Goal: Information Seeking & Learning: Learn about a topic

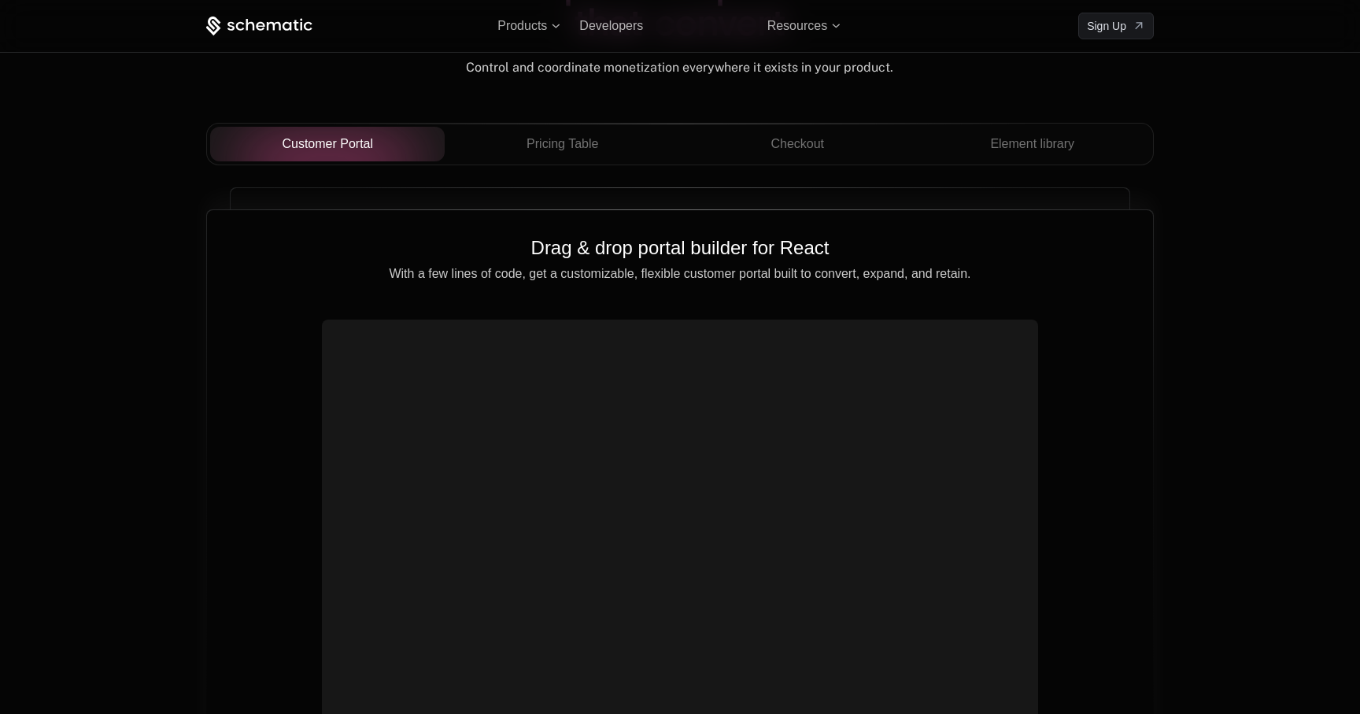
scroll to position [5537, 0]
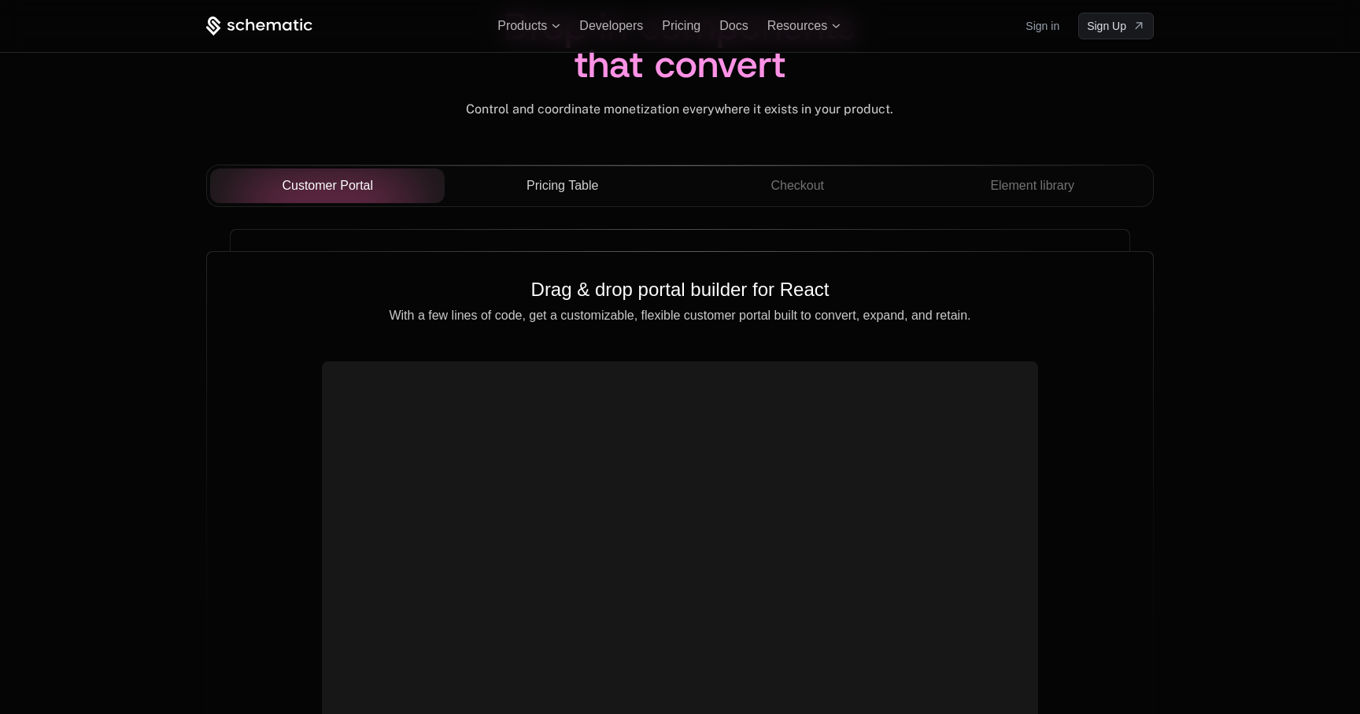
click at [600, 194] on div "Pricing Table" at bounding box center [562, 185] width 210 height 19
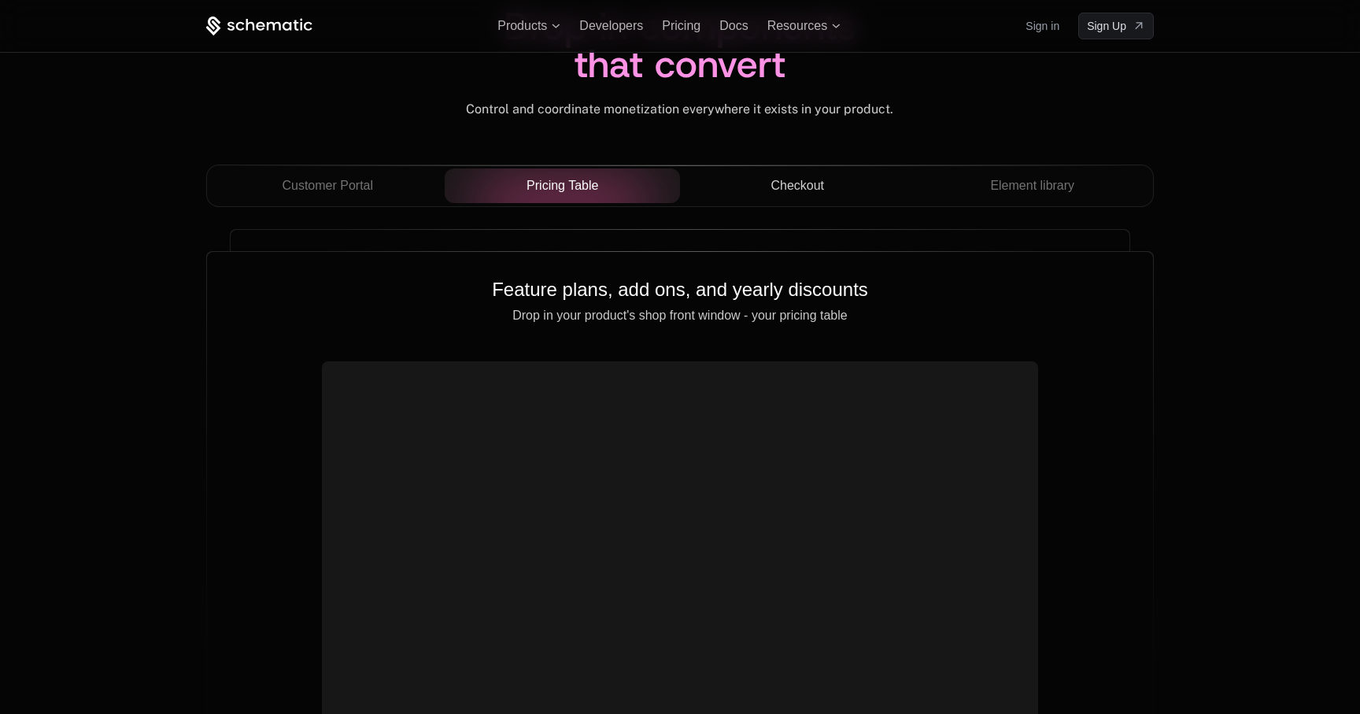
click at [763, 190] on div "Checkout" at bounding box center [798, 185] width 210 height 19
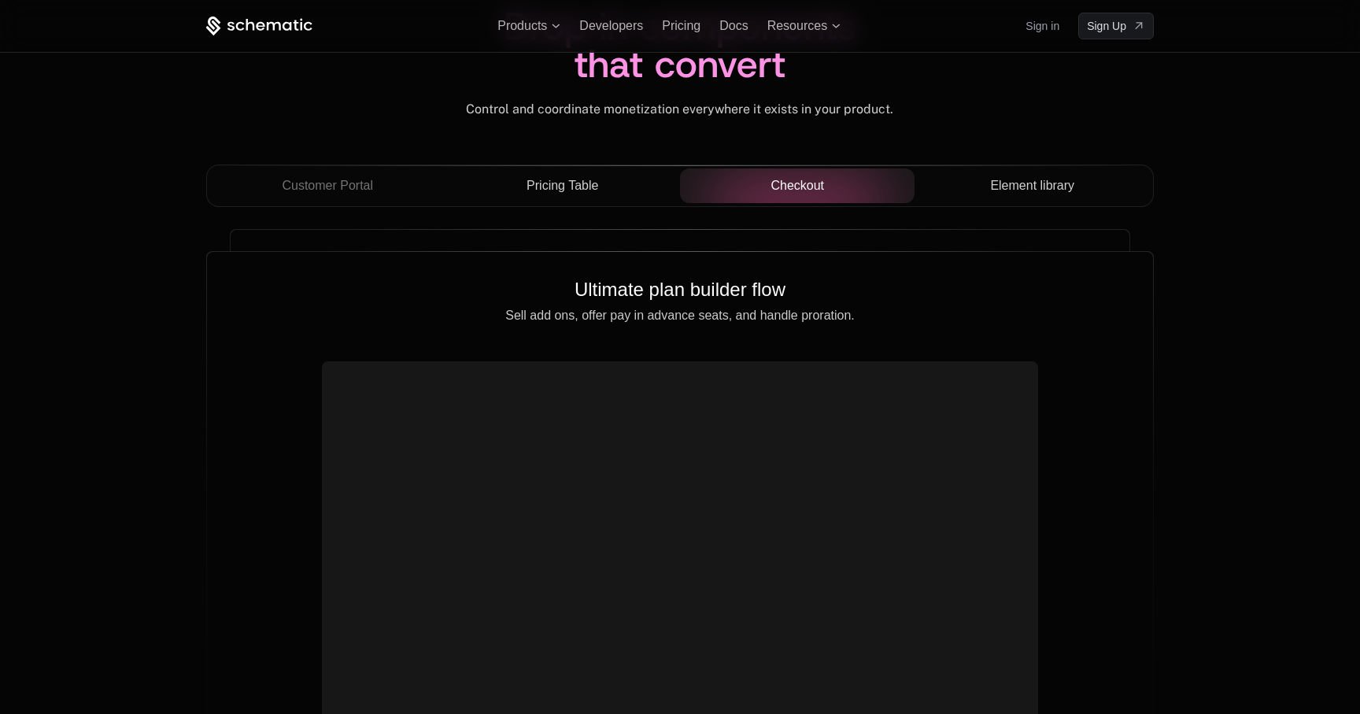
click at [986, 185] on div "Element library" at bounding box center [1032, 185] width 210 height 19
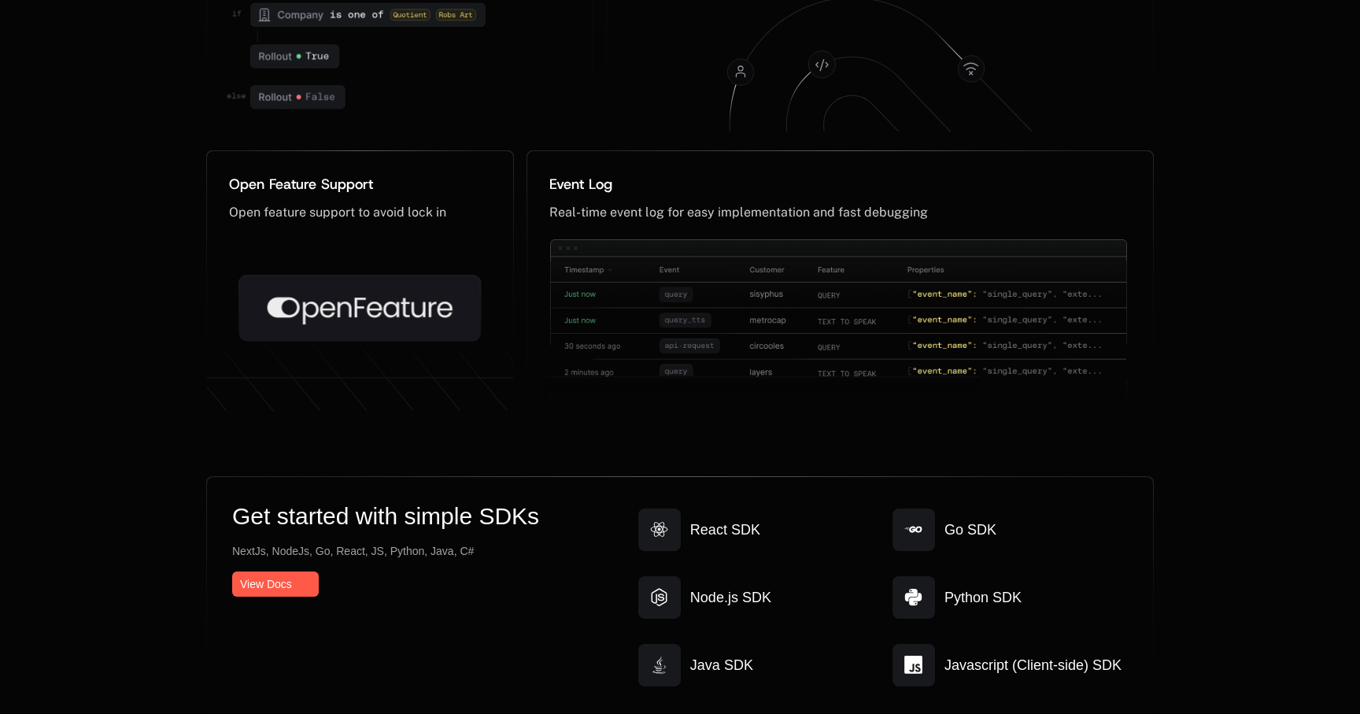
scroll to position [8418, 0]
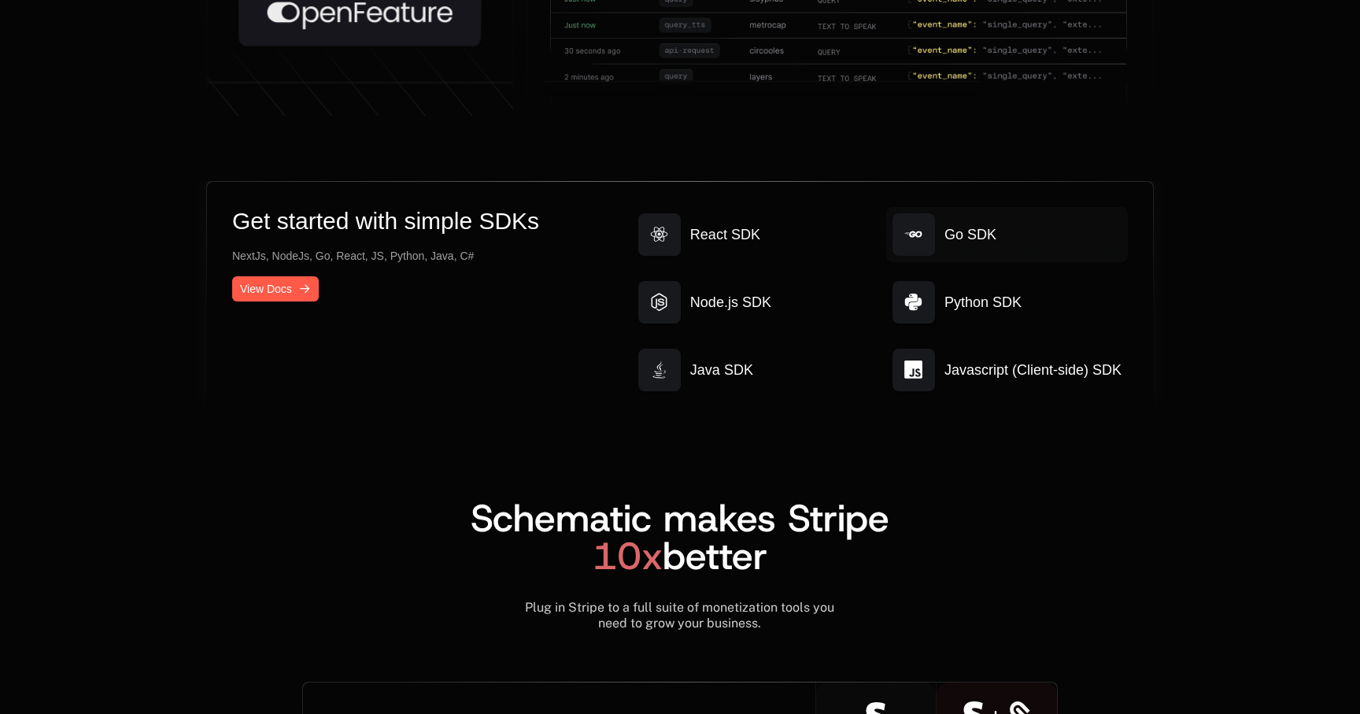
click at [964, 239] on span "Go SDK" at bounding box center [971, 235] width 52 height 22
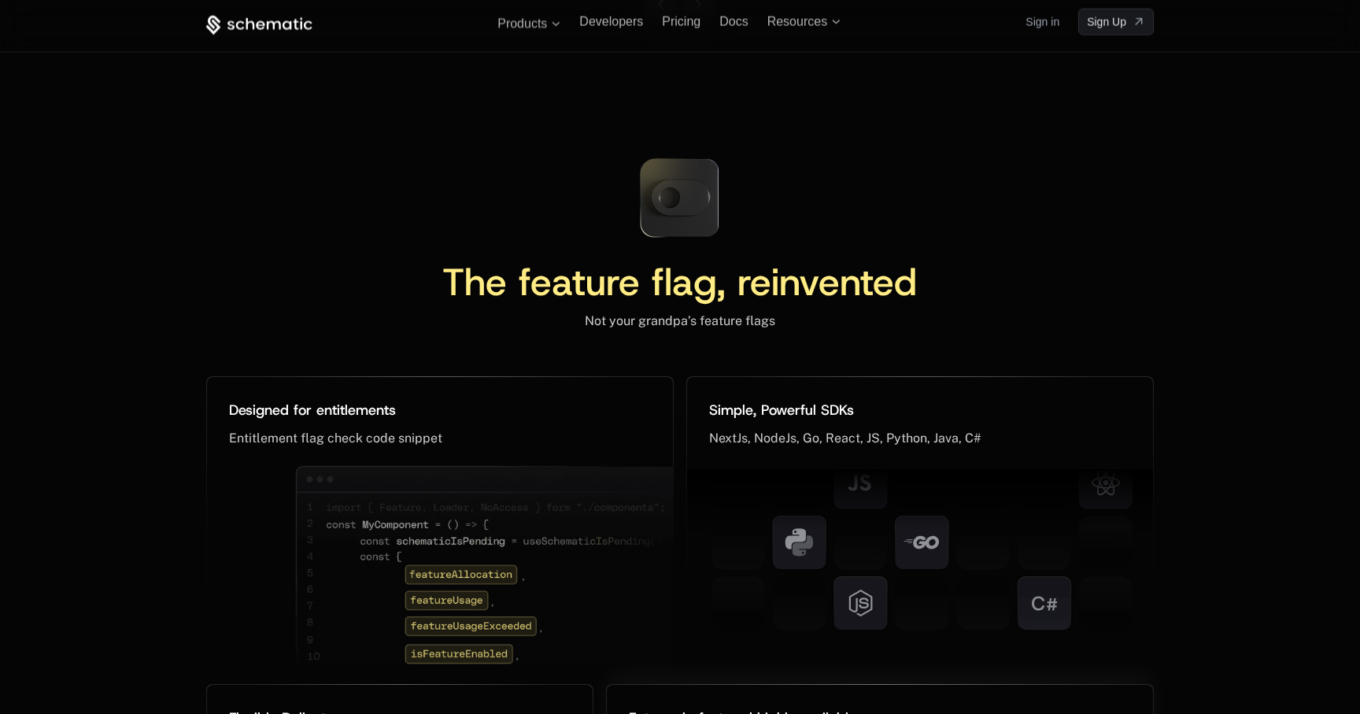
scroll to position [7096, 0]
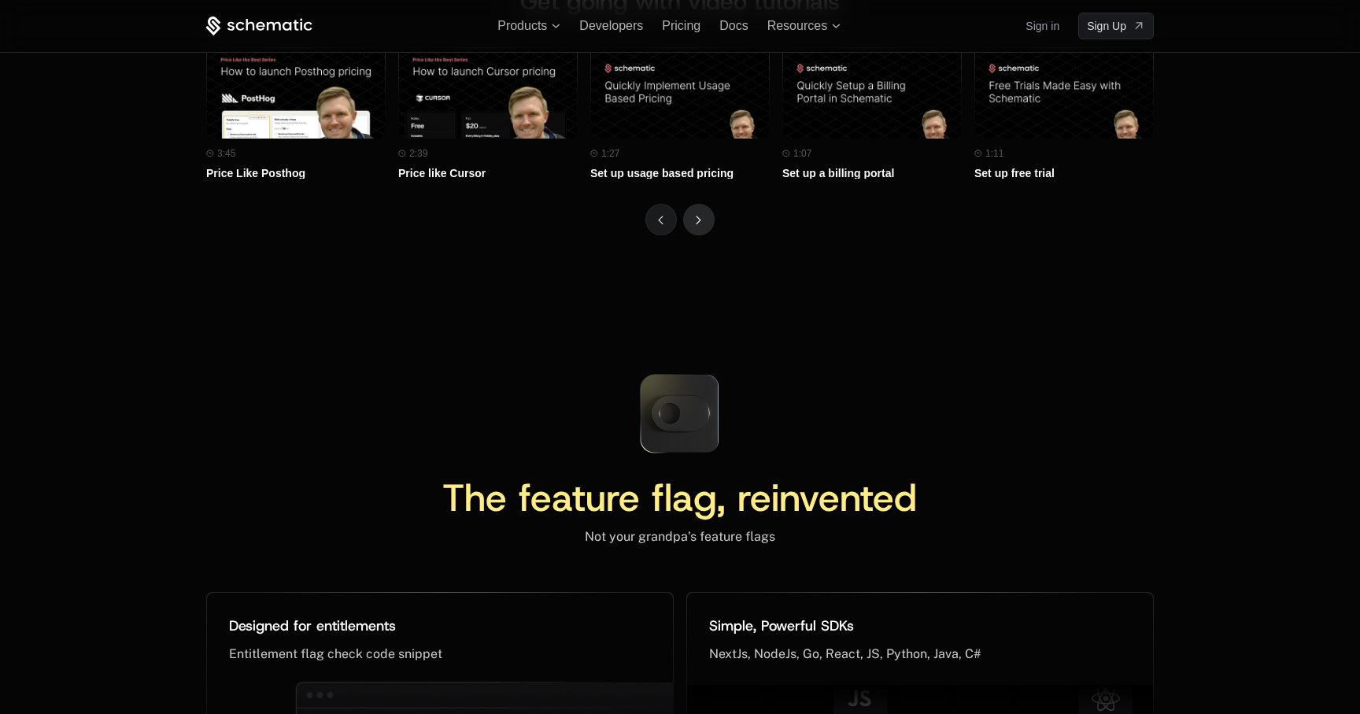
click at [698, 218] on icon "Next" at bounding box center [699, 220] width 6 height 9
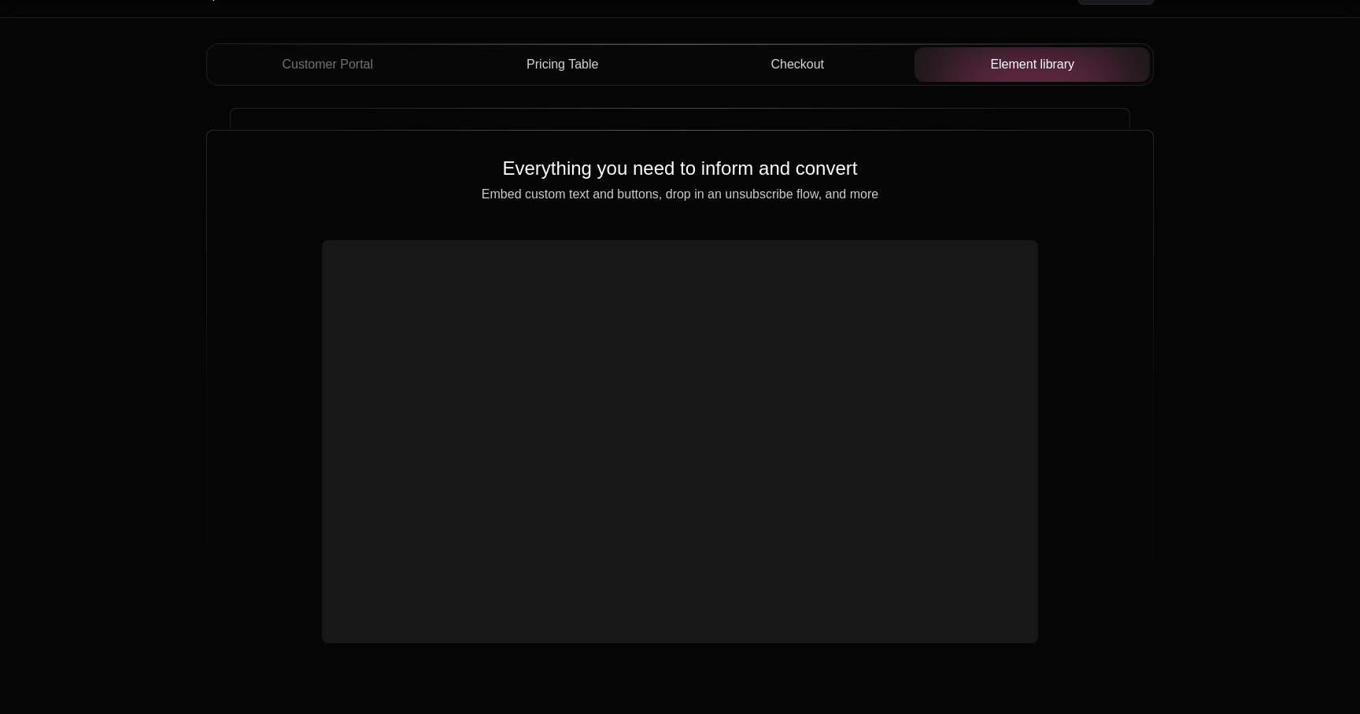
scroll to position [5690, 0]
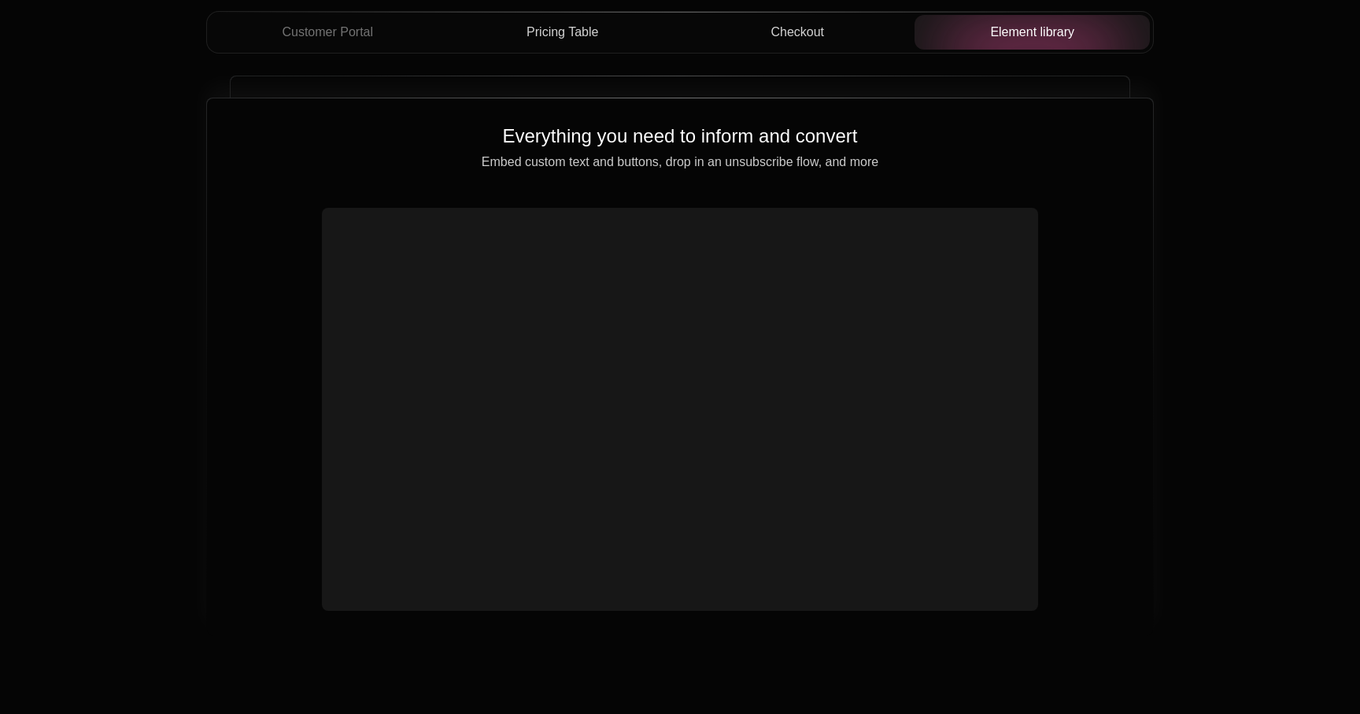
click at [942, 312] on video at bounding box center [680, 390] width 704 height 352
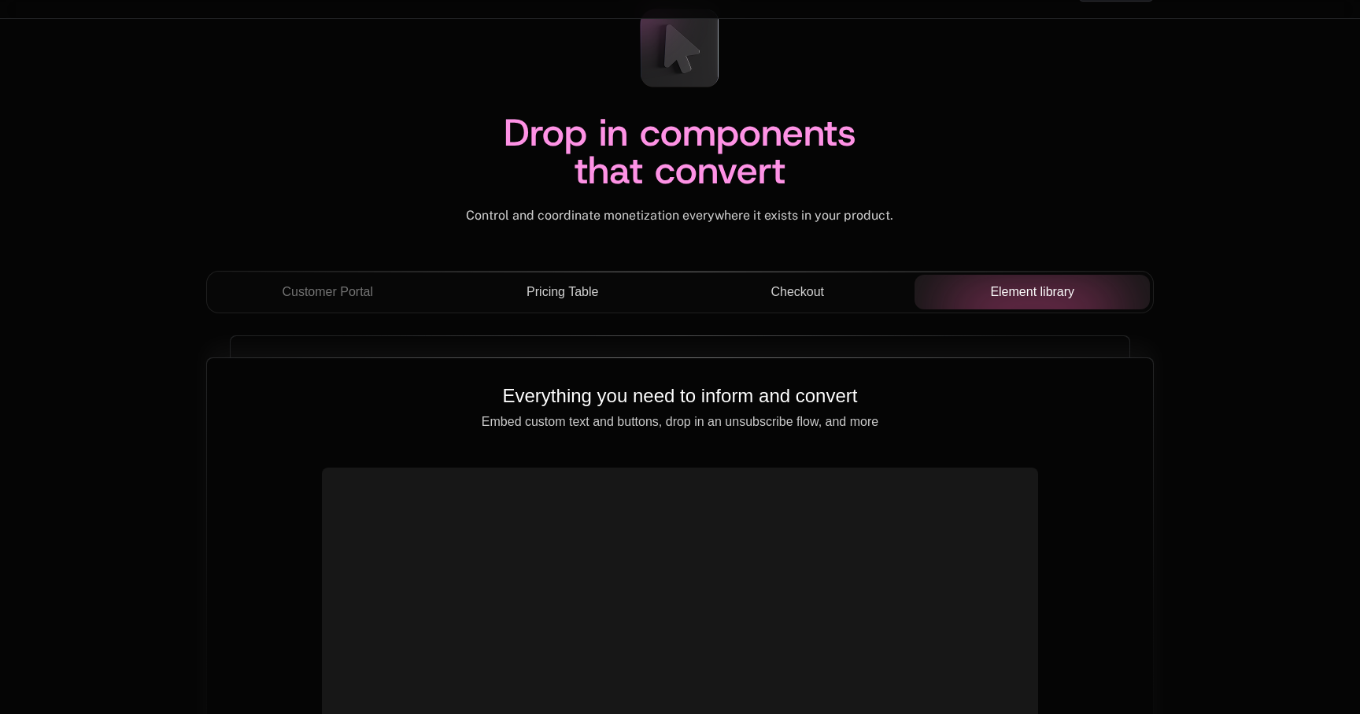
scroll to position [5399, 0]
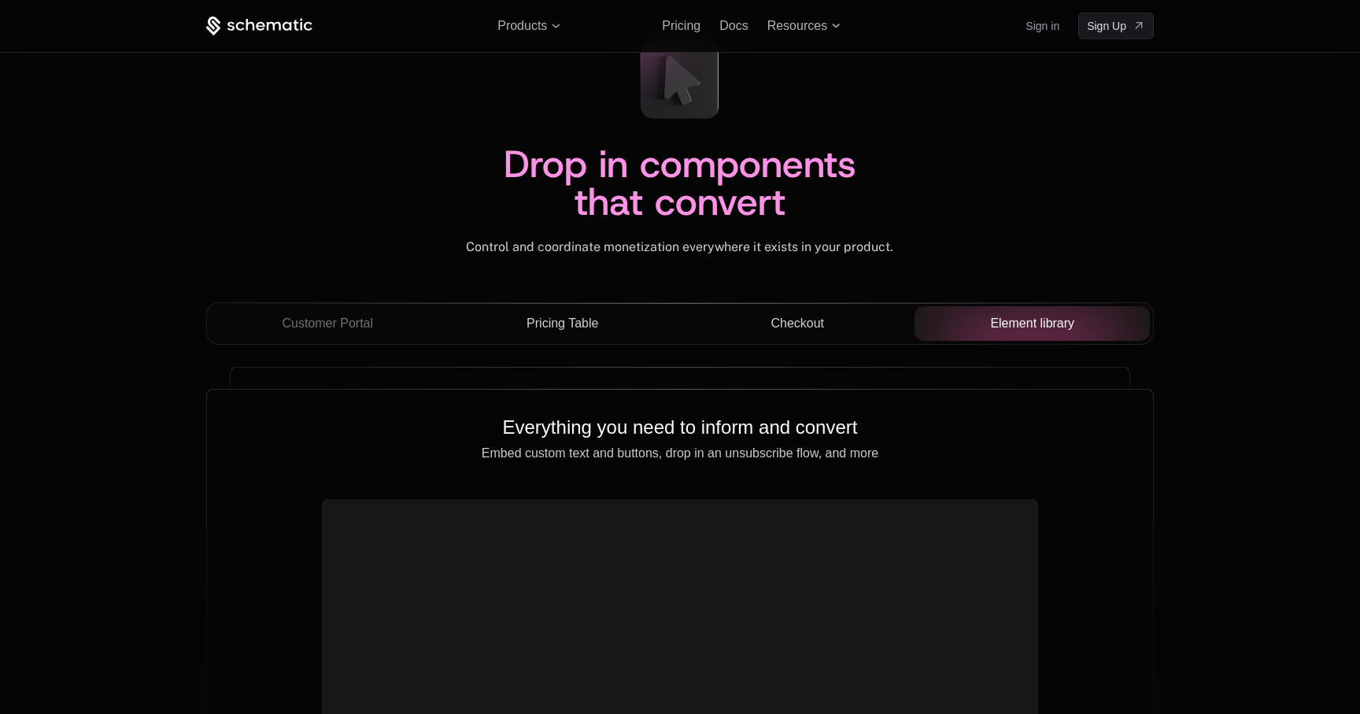
click at [814, 326] on span "Checkout" at bounding box center [798, 323] width 54 height 19
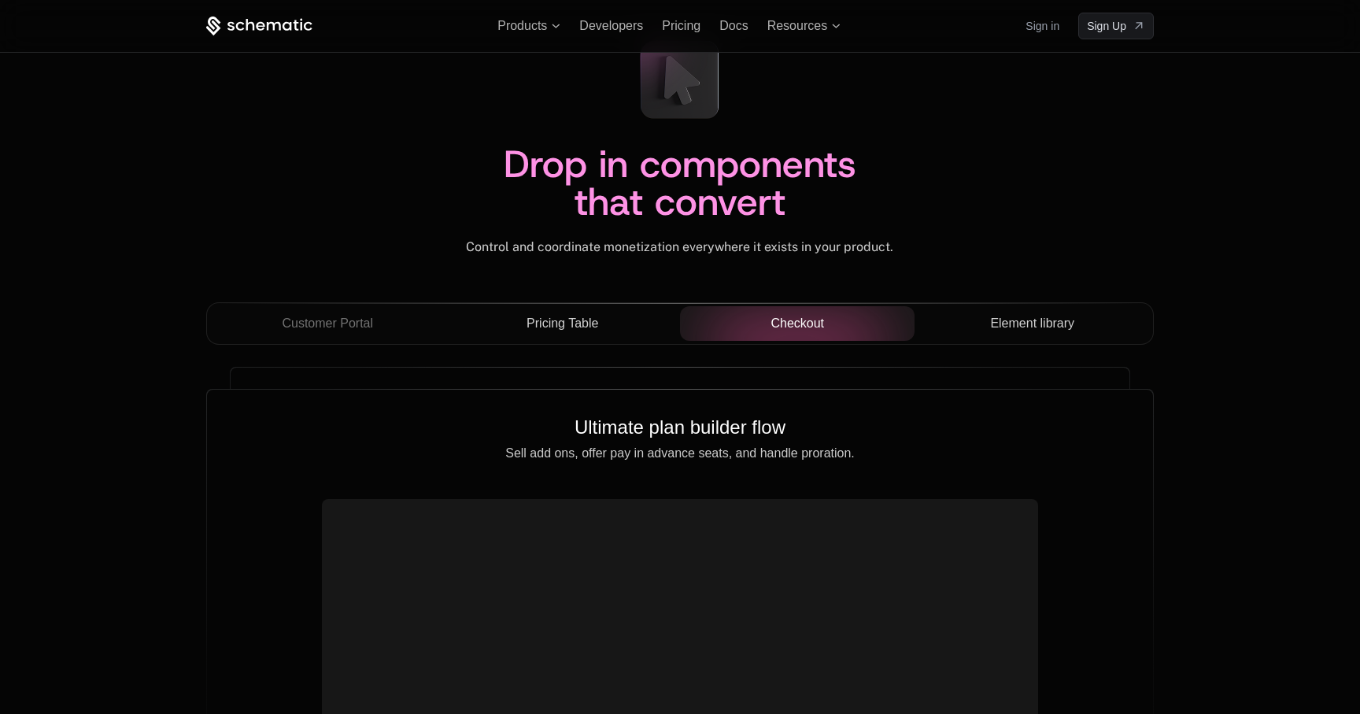
click at [592, 335] on button "Pricing Table" at bounding box center [562, 323] width 235 height 35
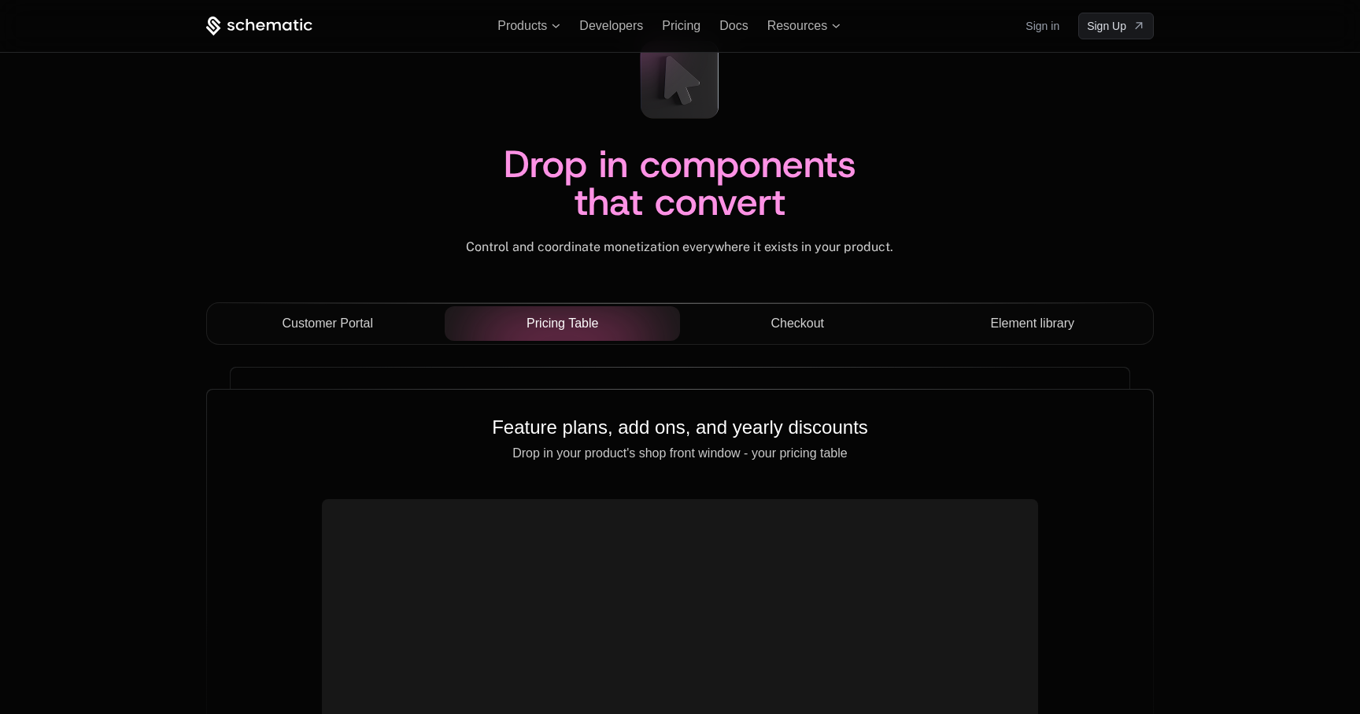
click at [340, 330] on span "Customer Portal" at bounding box center [327, 323] width 91 height 19
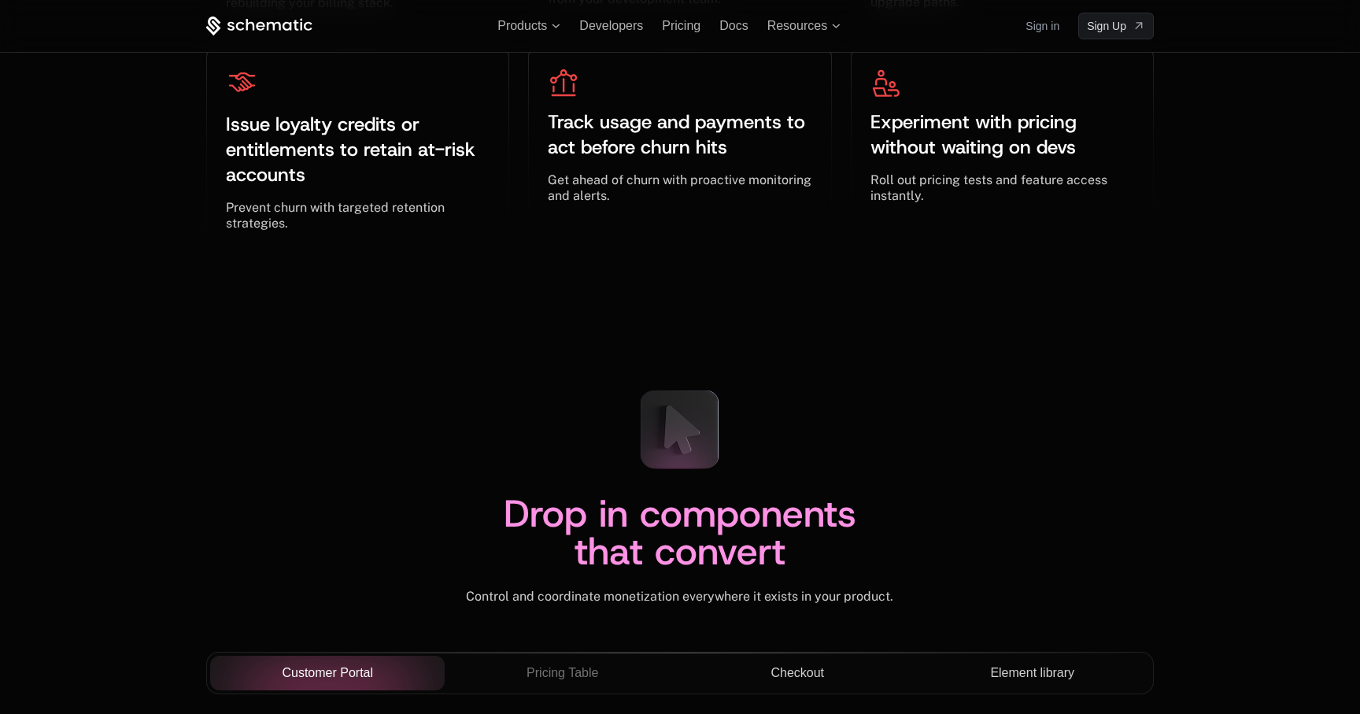
scroll to position [4861, 0]
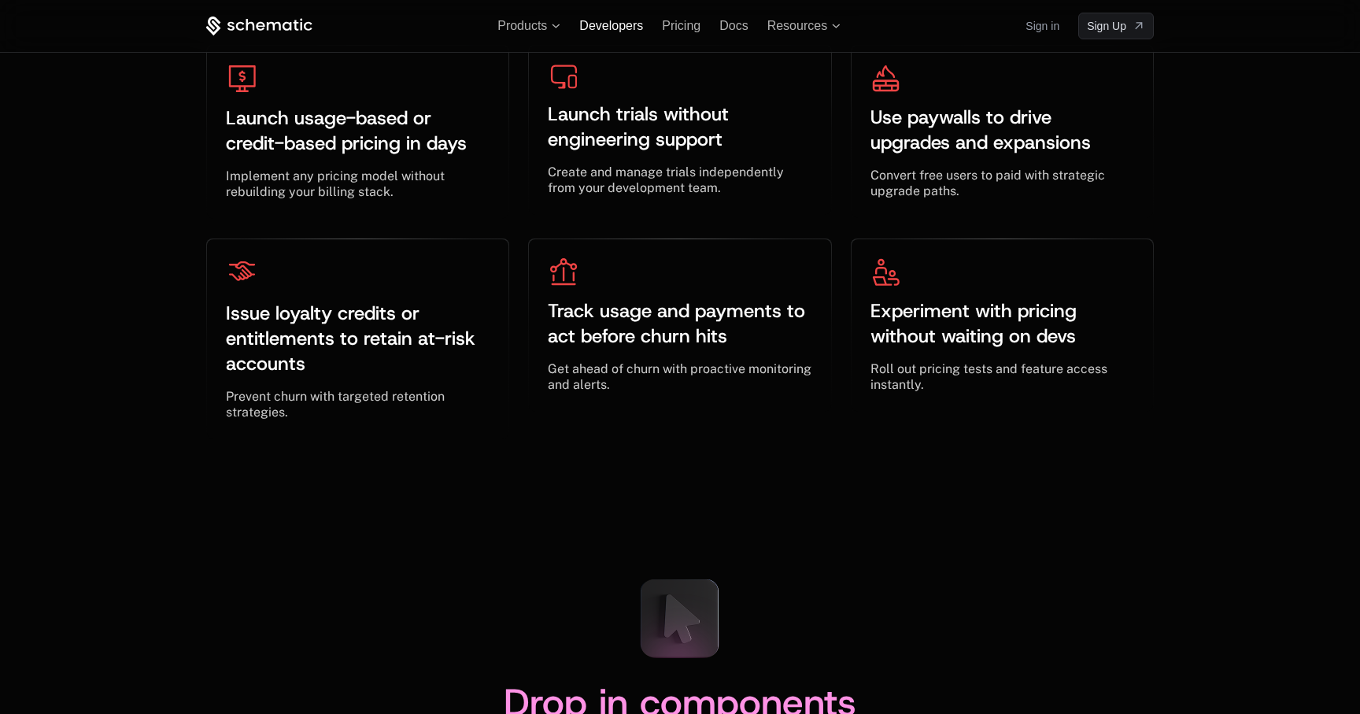
click at [619, 26] on span "Developers" at bounding box center [611, 25] width 64 height 13
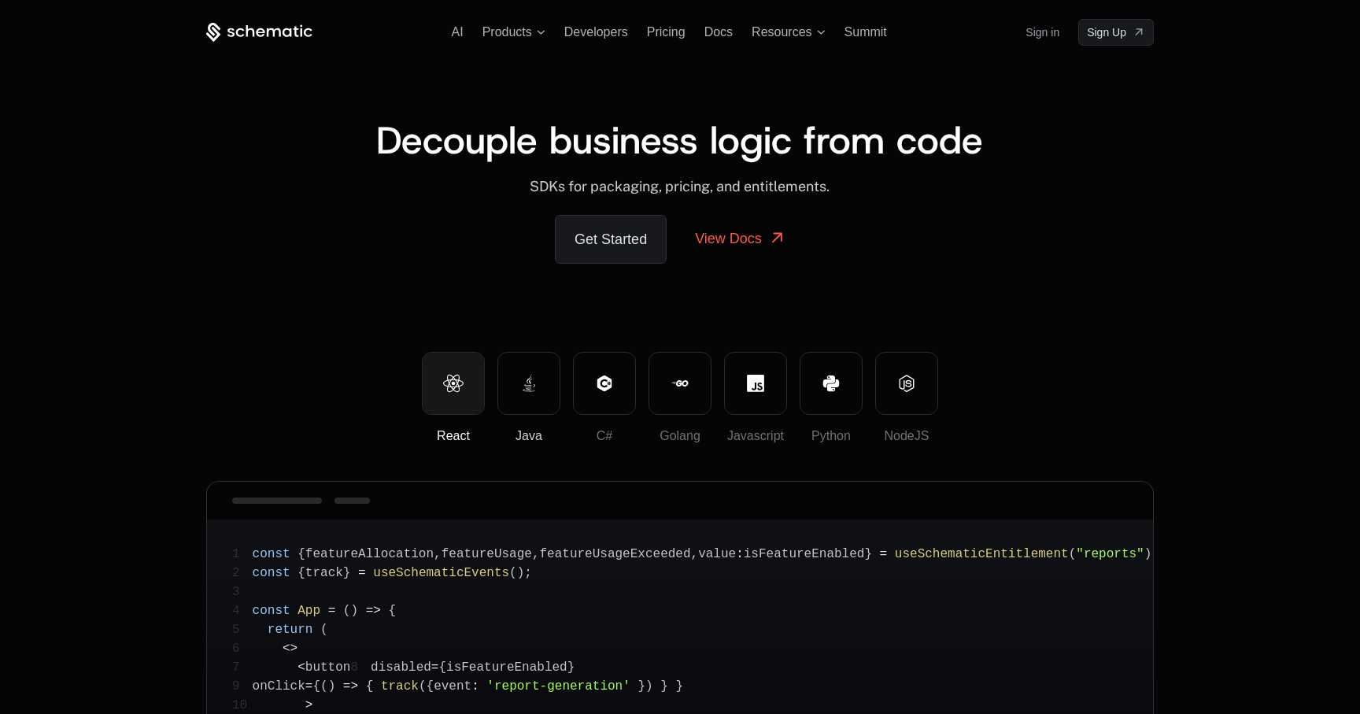
click at [525, 381] on icon at bounding box center [528, 383] width 17 height 17
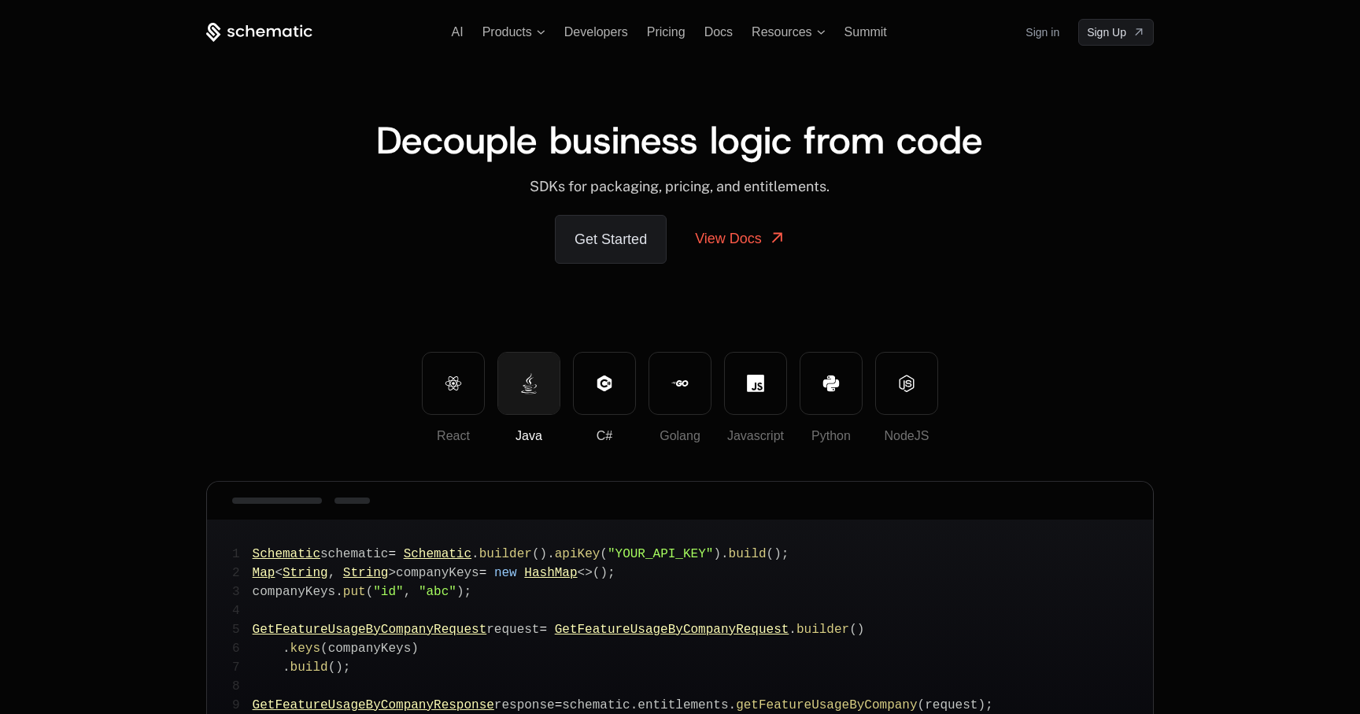
click at [605, 381] on icon at bounding box center [604, 383] width 14 height 16
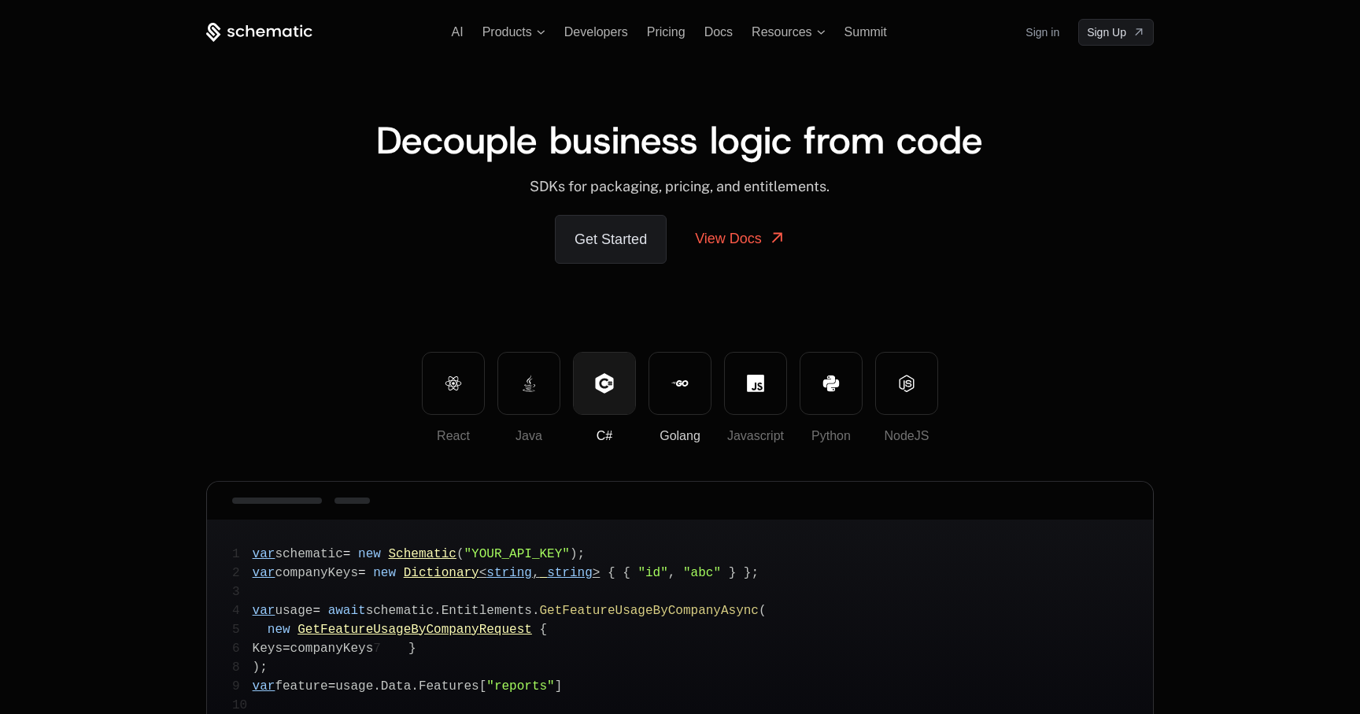
click at [699, 393] on button "Golang" at bounding box center [680, 383] width 63 height 63
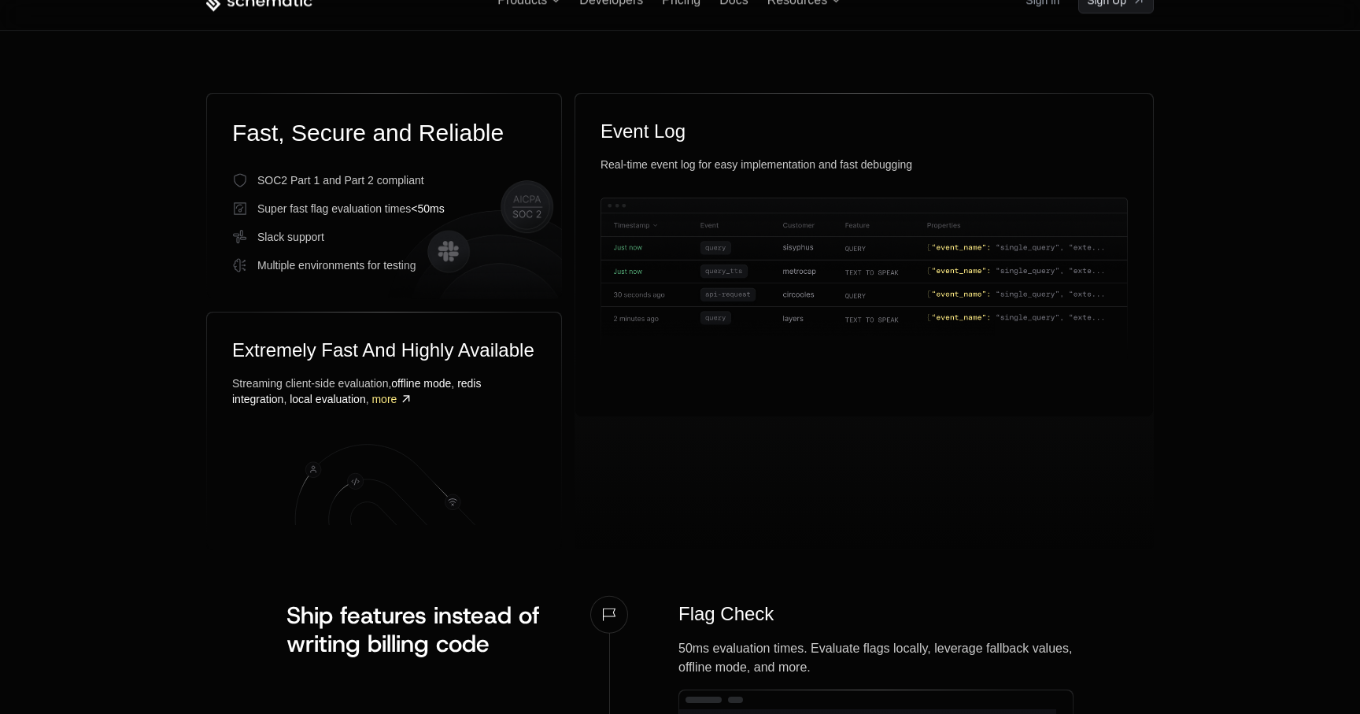
scroll to position [923, 0]
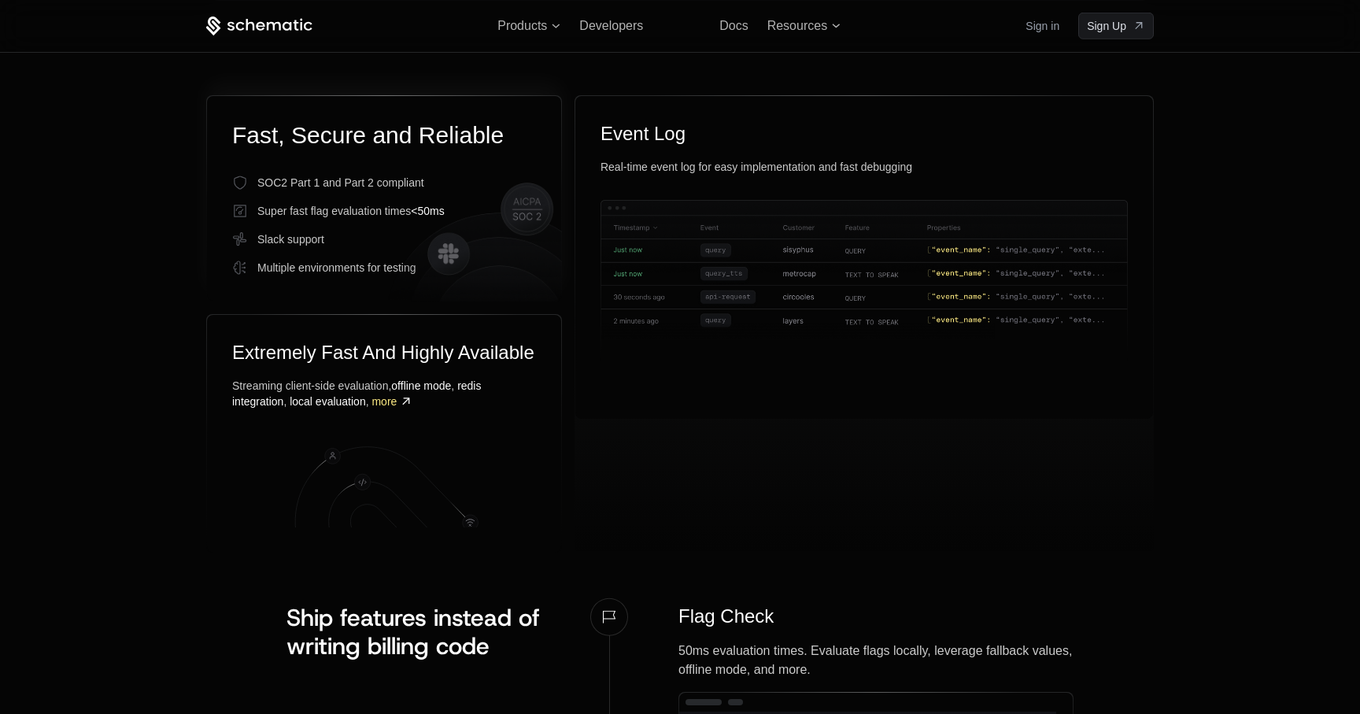
click at [532, 226] on img at bounding box center [473, 248] width 178 height 144
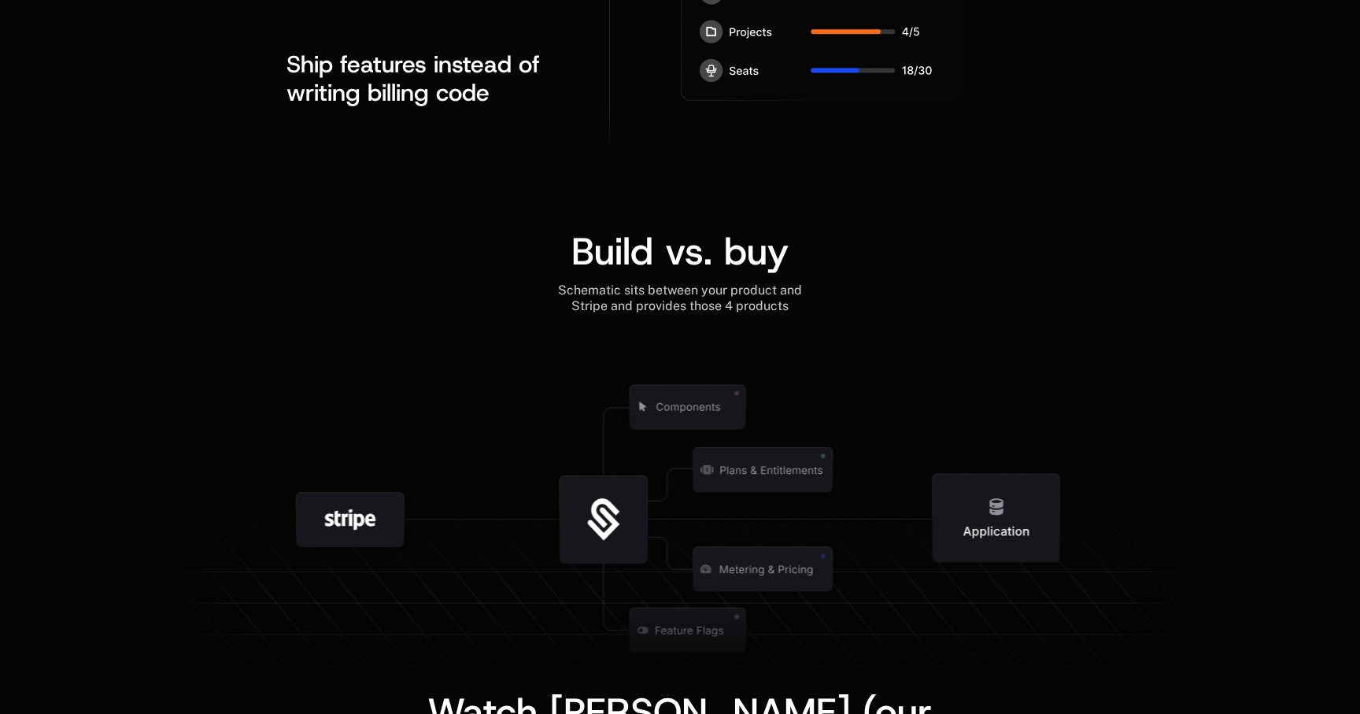
scroll to position [3307, 0]
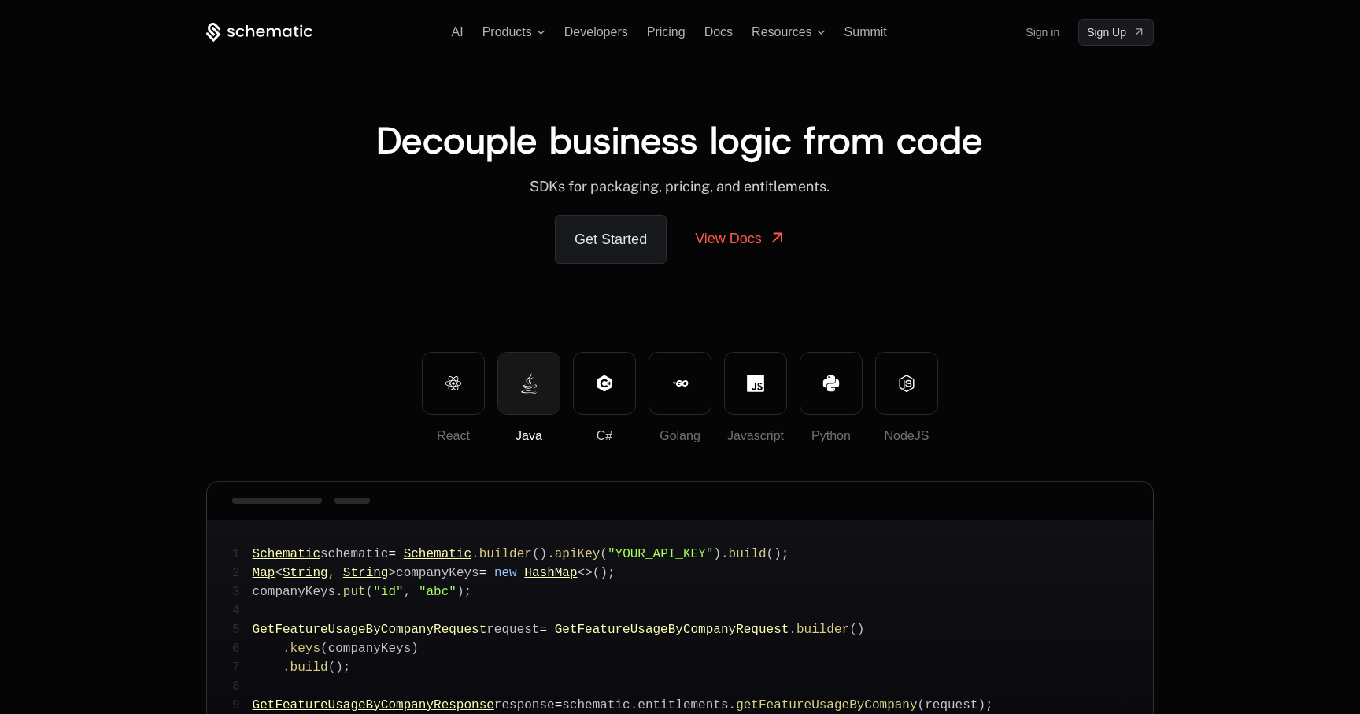
click at [610, 386] on icon at bounding box center [604, 383] width 14 height 16
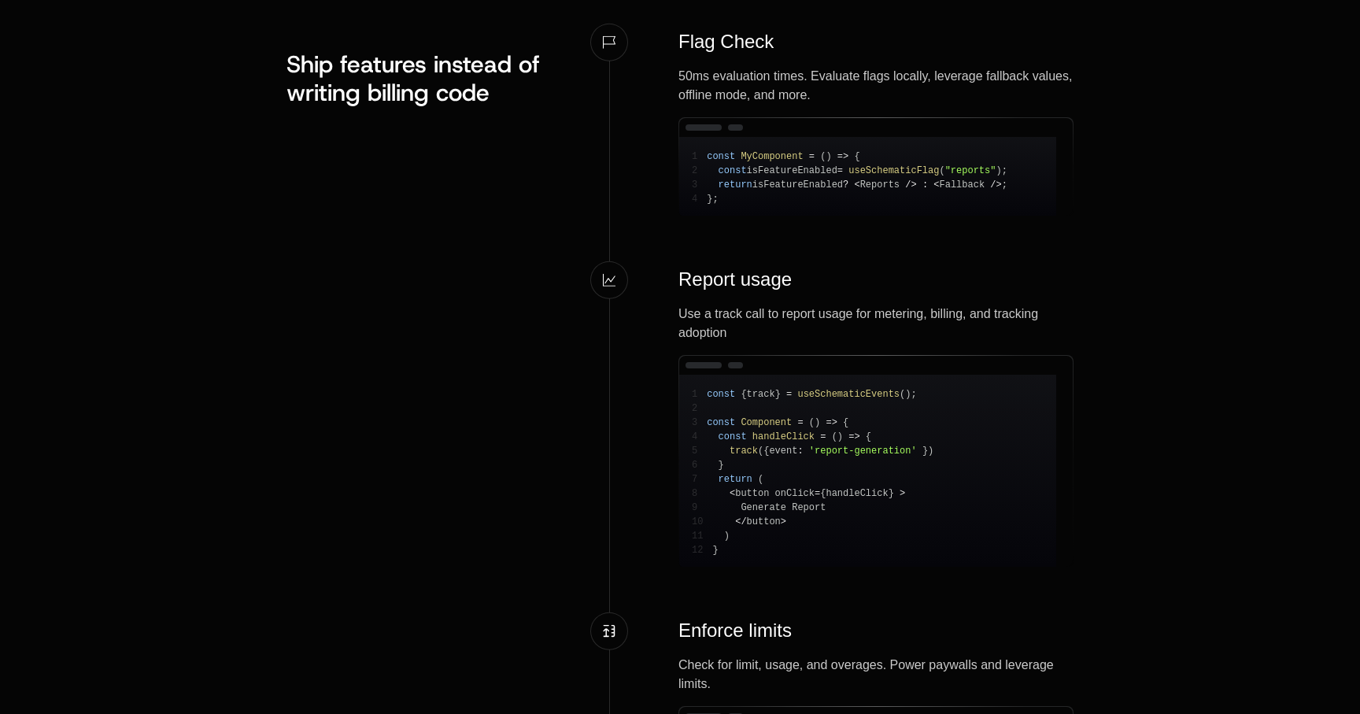
scroll to position [1973, 0]
